Goal: Task Accomplishment & Management: Complete application form

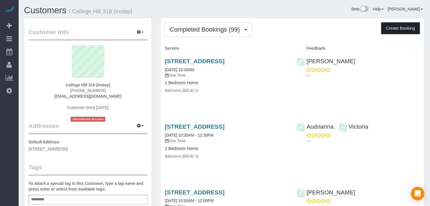
click at [408, 32] on button "Create Booking" at bounding box center [400, 28] width 39 height 12
select select "IA"
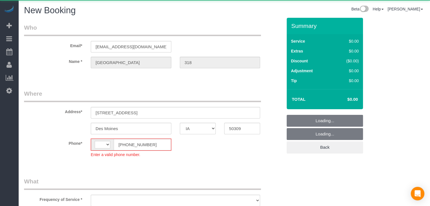
select select "string:[GEOGRAPHIC_DATA]"
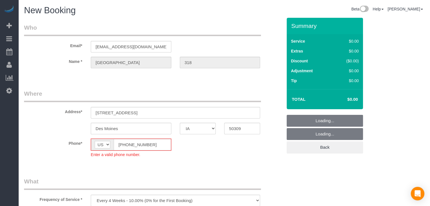
select select "object:1705"
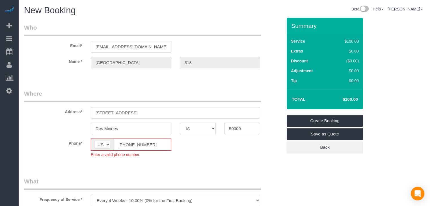
click at [125, 145] on input "[PHONE_NUMBER]" at bounding box center [142, 145] width 57 height 12
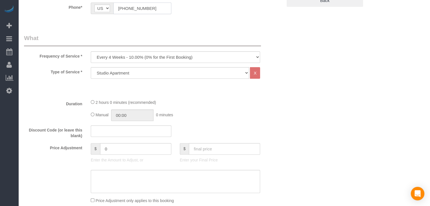
scroll to position [151, 0]
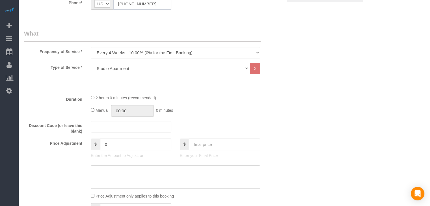
type input "[PHONE_NUMBER]"
click at [188, 51] on select "Every 6 Weeks (0% for the First Booking) One Time Every 8 Weeks (0% for the Fir…" at bounding box center [175, 53] width 169 height 12
select select "object:1707"
click at [91, 47] on select "Every 6 Weeks (0% for the First Booking) One Time Every 8 Weeks (0% for the Fir…" at bounding box center [175, 53] width 169 height 12
click at [184, 69] on select "Studio Apartment 1 Bedroom Home 2 Bedroom Home 3 Bedroom Home 4 Bedroom Home 5 …" at bounding box center [170, 69] width 158 height 12
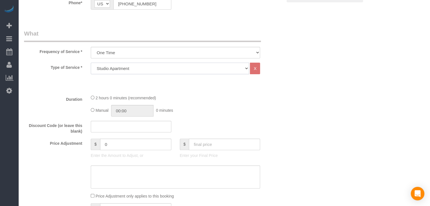
click at [144, 71] on select "Studio Apartment 1 Bedroom Home 2 Bedroom Home 3 Bedroom Home 4 Bedroom Home 5 …" at bounding box center [170, 69] width 158 height 12
select select "25"
click at [91, 63] on select "Studio Apartment 1 Bedroom Home 2 Bedroom Home 3 Bedroom Home 4 Bedroom Home 5 …" at bounding box center [170, 69] width 158 height 12
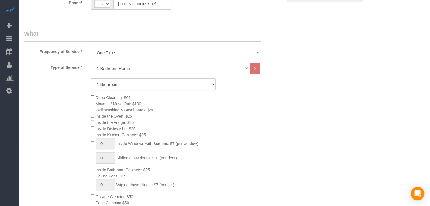
click at [143, 84] on select "1 Bathroom 2 Bathrooms 3 Bathrooms 4 Bathrooms 5 Bathrooms 6 Bathrooms" at bounding box center [153, 85] width 125 height 12
select select "2"
click at [91, 79] on select "1 Bathroom 2 Bathrooms 3 Bathrooms 4 Bathrooms 5 Bathrooms 6 Bathrooms" at bounding box center [153, 85] width 125 height 12
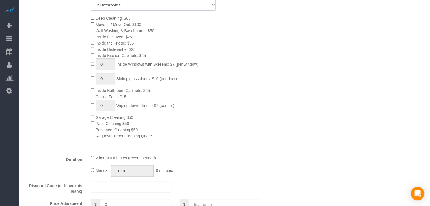
scroll to position [340, 0]
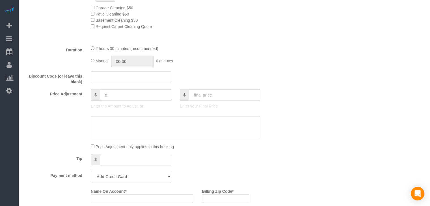
click at [92, 60] on div "Manual 00:00 0 minutes" at bounding box center [175, 62] width 169 height 12
type input "02:30"
click at [200, 90] on fieldset "What Frequency of Service * Every 6 Weeks (0% for the First Booking) One Time E…" at bounding box center [153, 55] width 258 height 431
click at [201, 98] on input "text" at bounding box center [224, 95] width 71 height 12
type input "95"
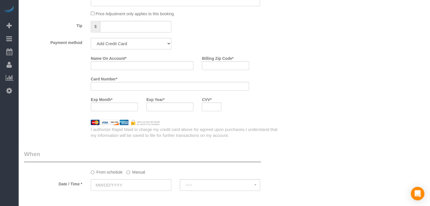
scroll to position [476, 0]
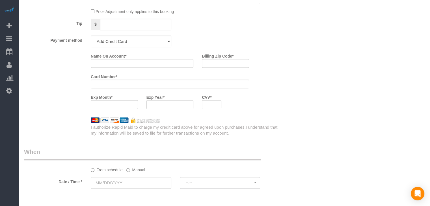
type input "-74"
click at [152, 43] on select "Add Credit Card Cash Check Paypal" at bounding box center [131, 42] width 81 height 12
select select "string:check"
click at [91, 38] on select "Add Credit Card Cash Check Paypal" at bounding box center [131, 42] width 81 height 12
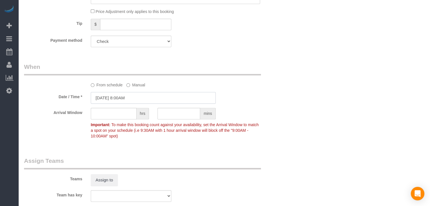
click at [119, 101] on input "[DATE] 8:00AM" at bounding box center [153, 98] width 125 height 12
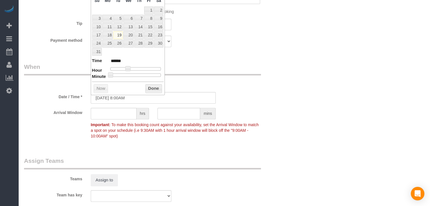
click at [164, 34] on div "Prev Next [DATE] Su Mo Tu We Th Fr Sa 1 2 3 4 5 6 7 8 9 10 11 12 13 14 15 16 17…" at bounding box center [128, 39] width 74 height 111
click at [161, 34] on link "23" at bounding box center [158, 35] width 9 height 8
type input "[DATE] 9:00AM"
type input "******"
type input "[DATE] 10:00AM"
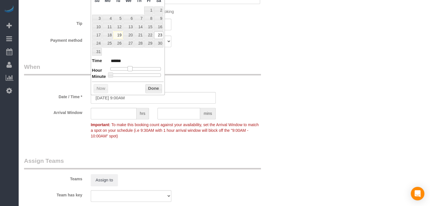
type input "*******"
drag, startPoint x: 127, startPoint y: 69, endPoint x: 131, endPoint y: 69, distance: 4.0
click at [131, 69] on span at bounding box center [132, 68] width 5 height 5
click at [155, 84] on button "Done" at bounding box center [153, 88] width 17 height 9
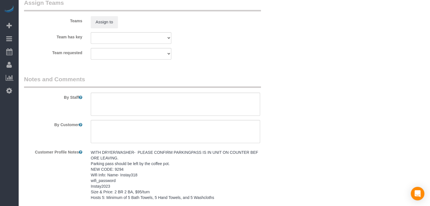
scroll to position [648, 0]
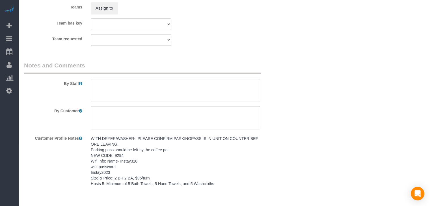
click at [210, 160] on pre "WITH DRYER/WASHER- PLEASE CONFIRM PARKINGPASS IS IN UNIT ON COUNTER BEFORE LEAV…" at bounding box center [175, 161] width 169 height 51
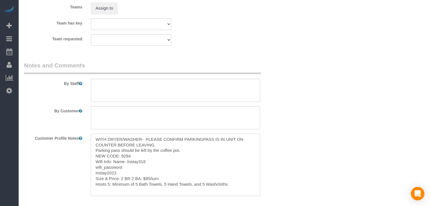
click at [139, 163] on textarea "WITH DRYER/WASHER- PLEASE CONFIRM PARKINGPASS IS IN UNIT ON COUNTER BEFORE LEAV…" at bounding box center [175, 165] width 169 height 62
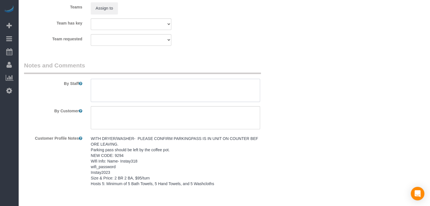
click at [157, 91] on textarea at bounding box center [175, 90] width 169 height 23
paste textarea "WITH DRYER/WASHER- PLEASE CONFIRM PARKINGPASS IS IN UNIT ON COUNTER BEFORE LEAV…"
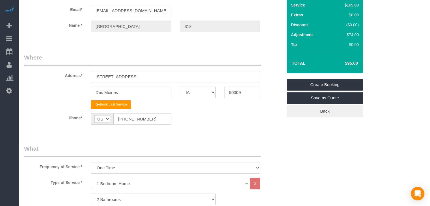
scroll to position [26, 0]
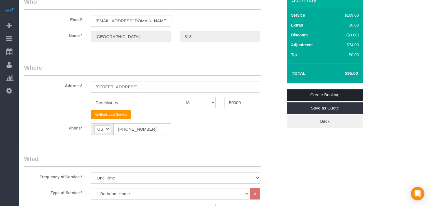
type textarea "WITH DRYER/WASHER- PLEASE CONFIRM PARKINGPASS IS IN UNIT ON COUNTER BEFORE LEAV…"
click at [343, 99] on link "Create Booking" at bounding box center [325, 95] width 76 height 12
